Goal: Task Accomplishment & Management: Use online tool/utility

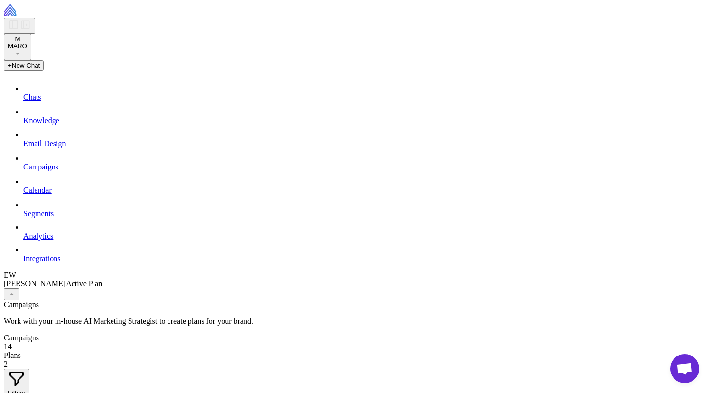
scroll to position [164, 0]
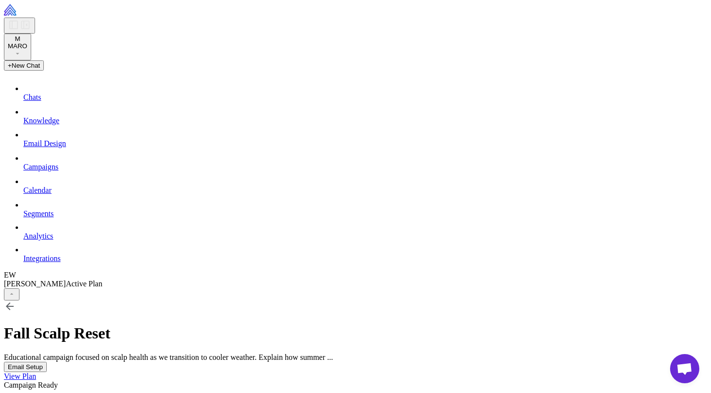
scroll to position [3489, 0]
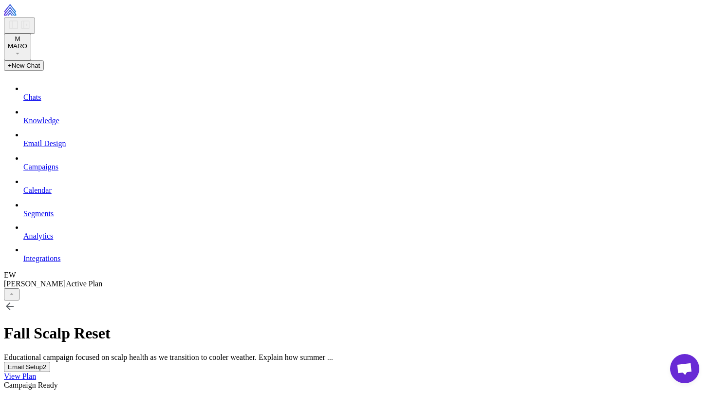
drag, startPoint x: 467, startPoint y: 180, endPoint x: 648, endPoint y: 172, distance: 180.8
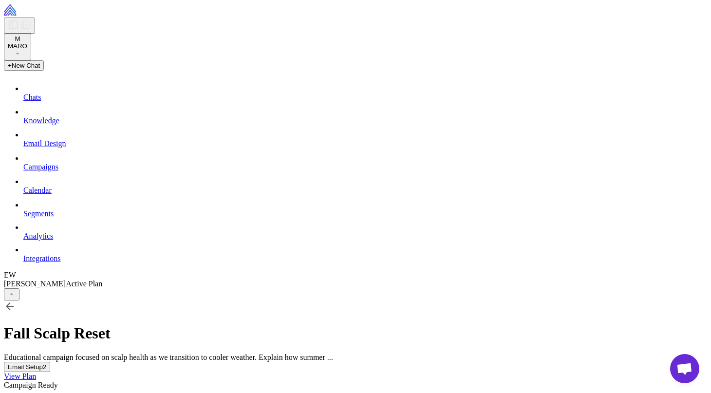
drag, startPoint x: 603, startPoint y: 183, endPoint x: 468, endPoint y: 183, distance: 135.3
click at [16, 300] on icon at bounding box center [10, 306] width 12 height 12
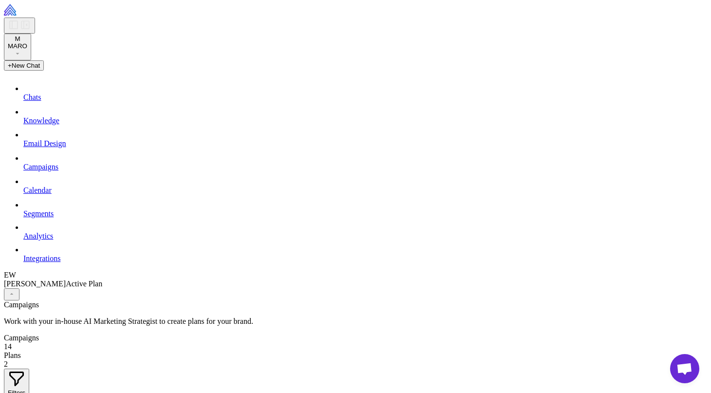
scroll to position [131, 0]
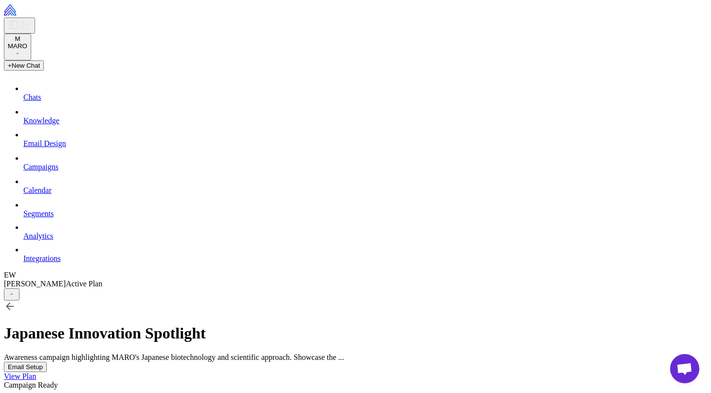
scroll to position [74, 0]
